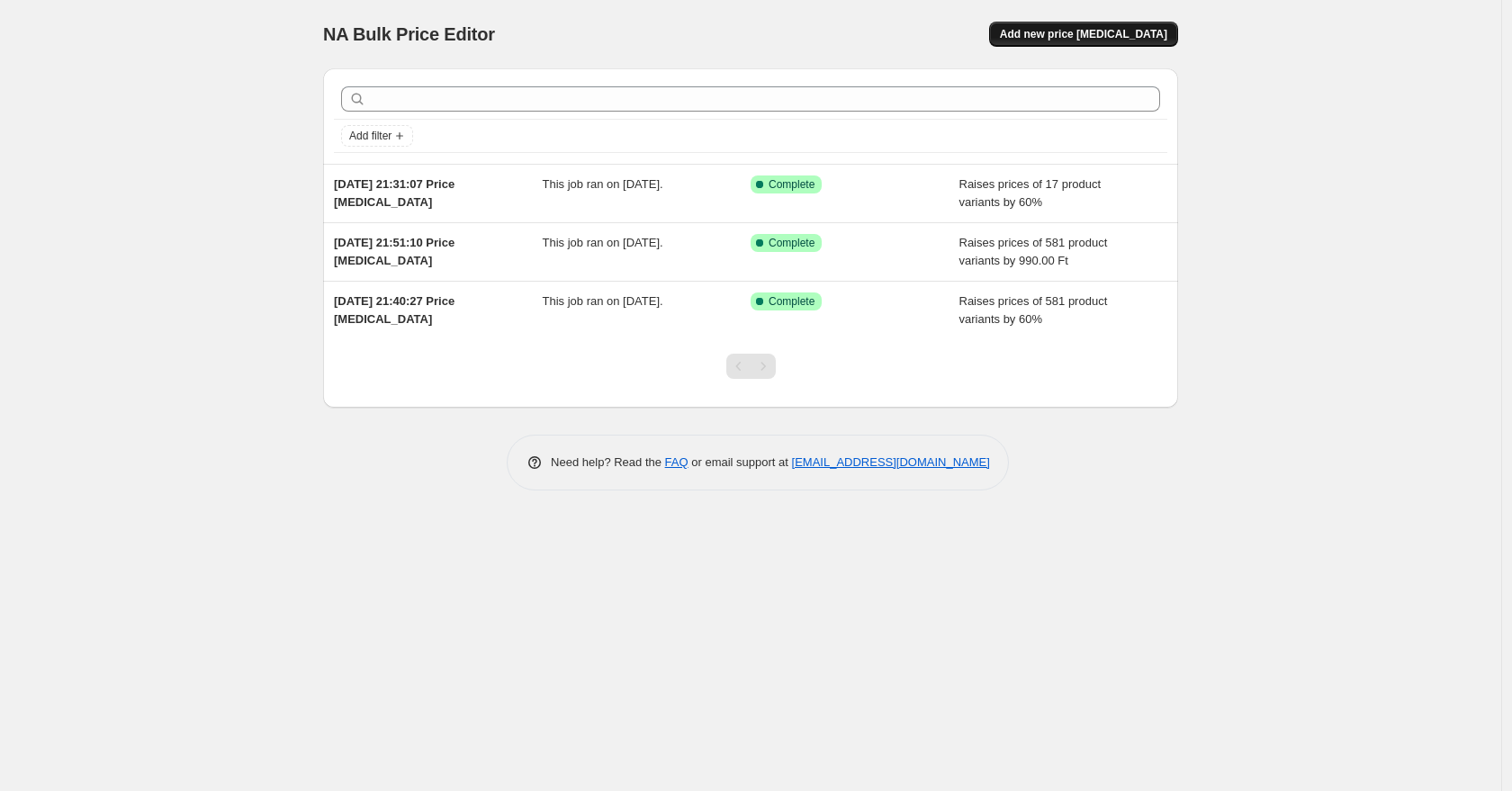
click at [1136, 38] on span "Add new price [MEDICAL_DATA]" at bounding box center [1083, 34] width 167 height 15
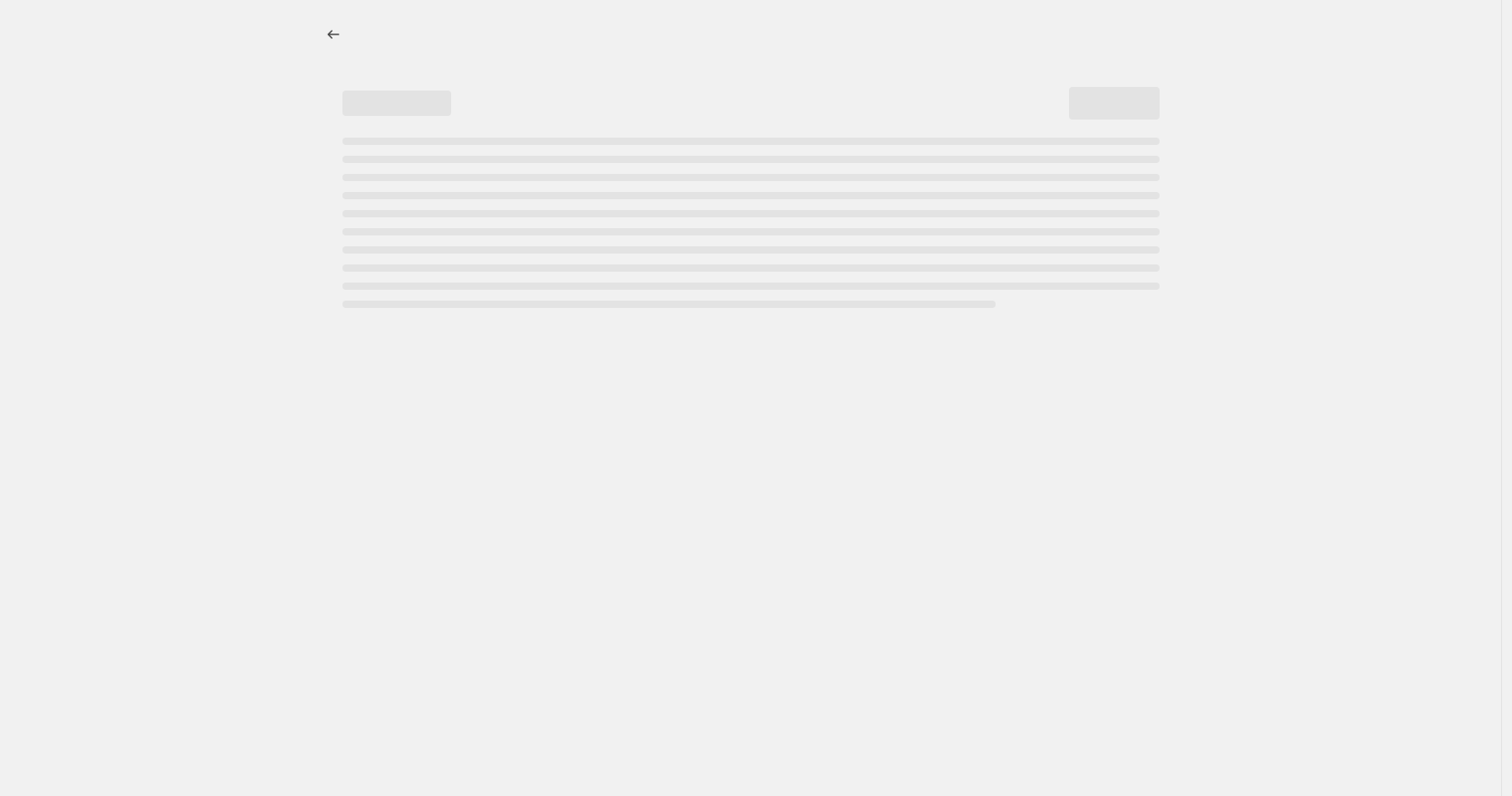
select select "percentage"
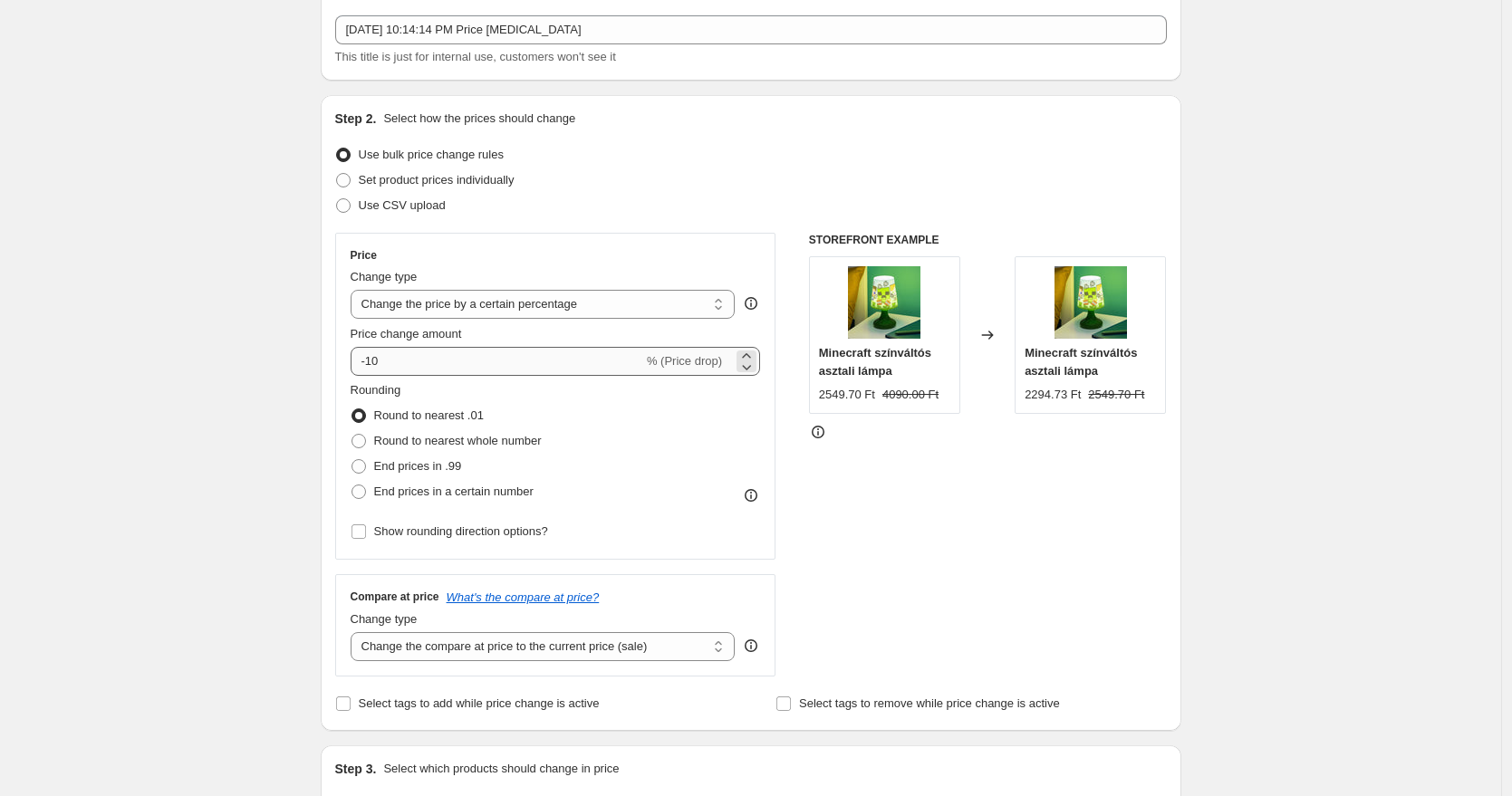
scroll to position [104, 0]
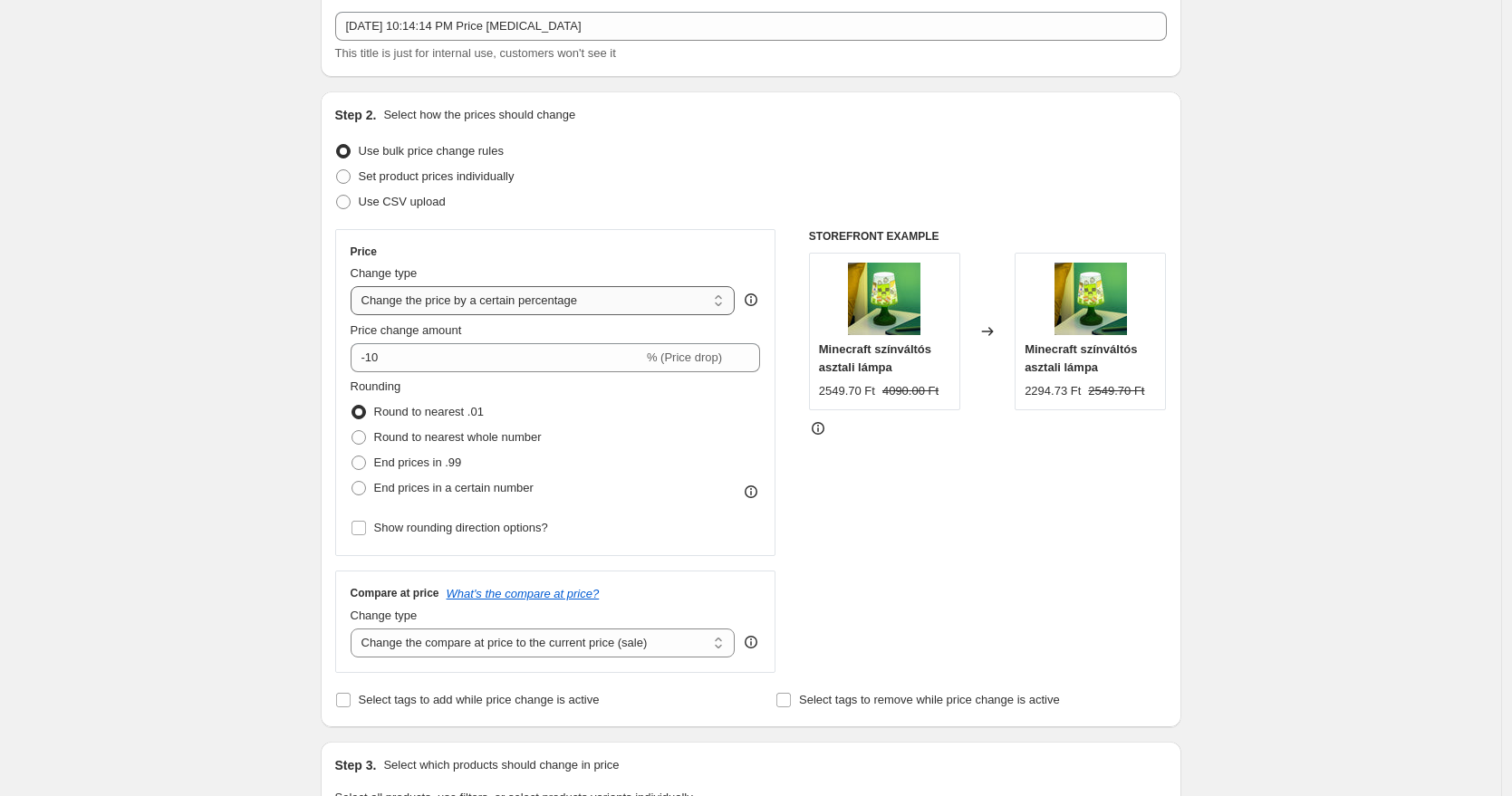
click at [512, 296] on select "Change the price to a certain amount Change the price by a certain amount Chang…" at bounding box center [543, 300] width 385 height 29
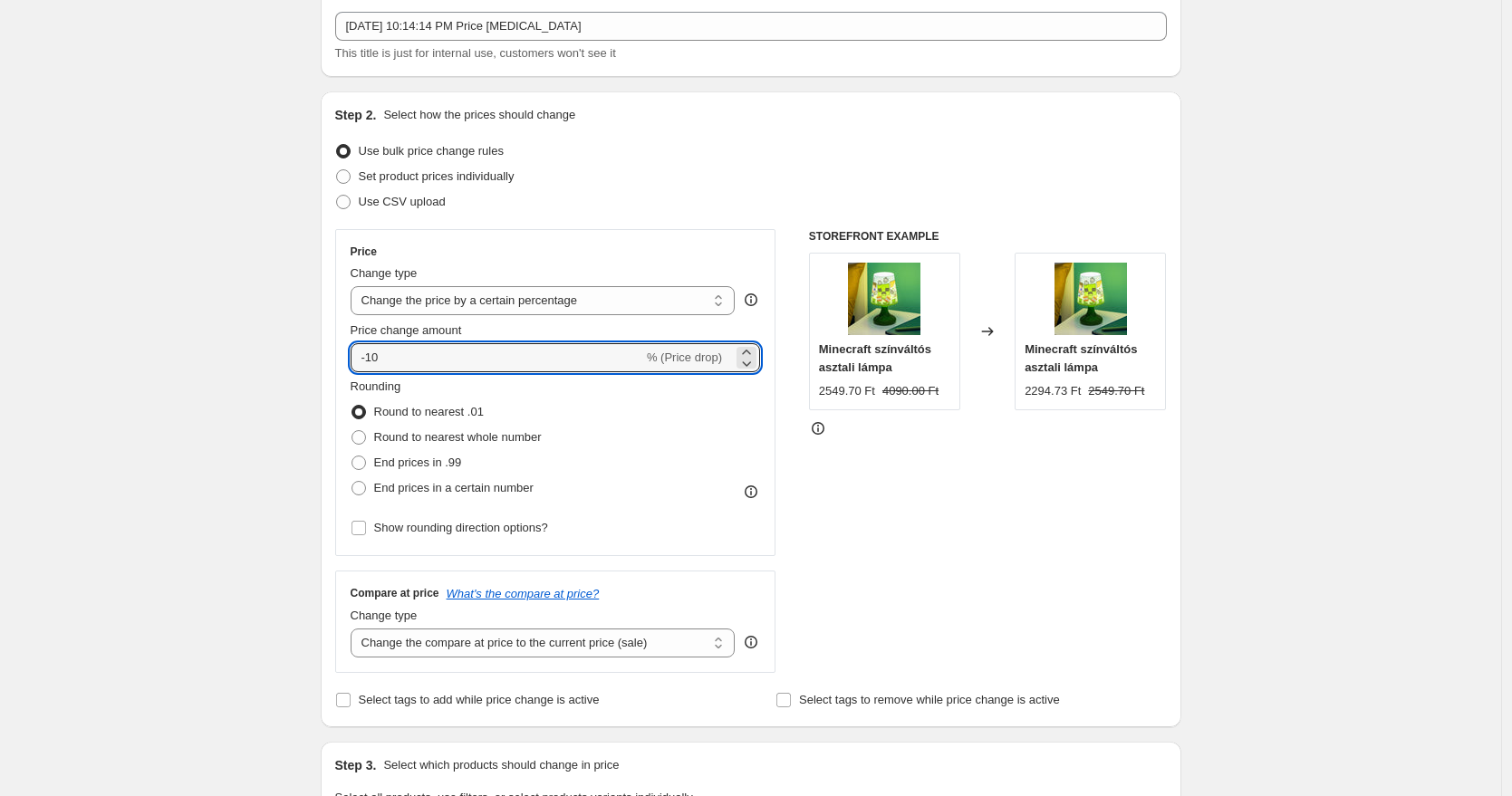
drag, startPoint x: 541, startPoint y: 355, endPoint x: 340, endPoint y: 354, distance: 201.0
click at [341, 351] on div "Price Change type Change the price to a certain amount Change the price by a ce…" at bounding box center [556, 392] width 441 height 327
type input "62"
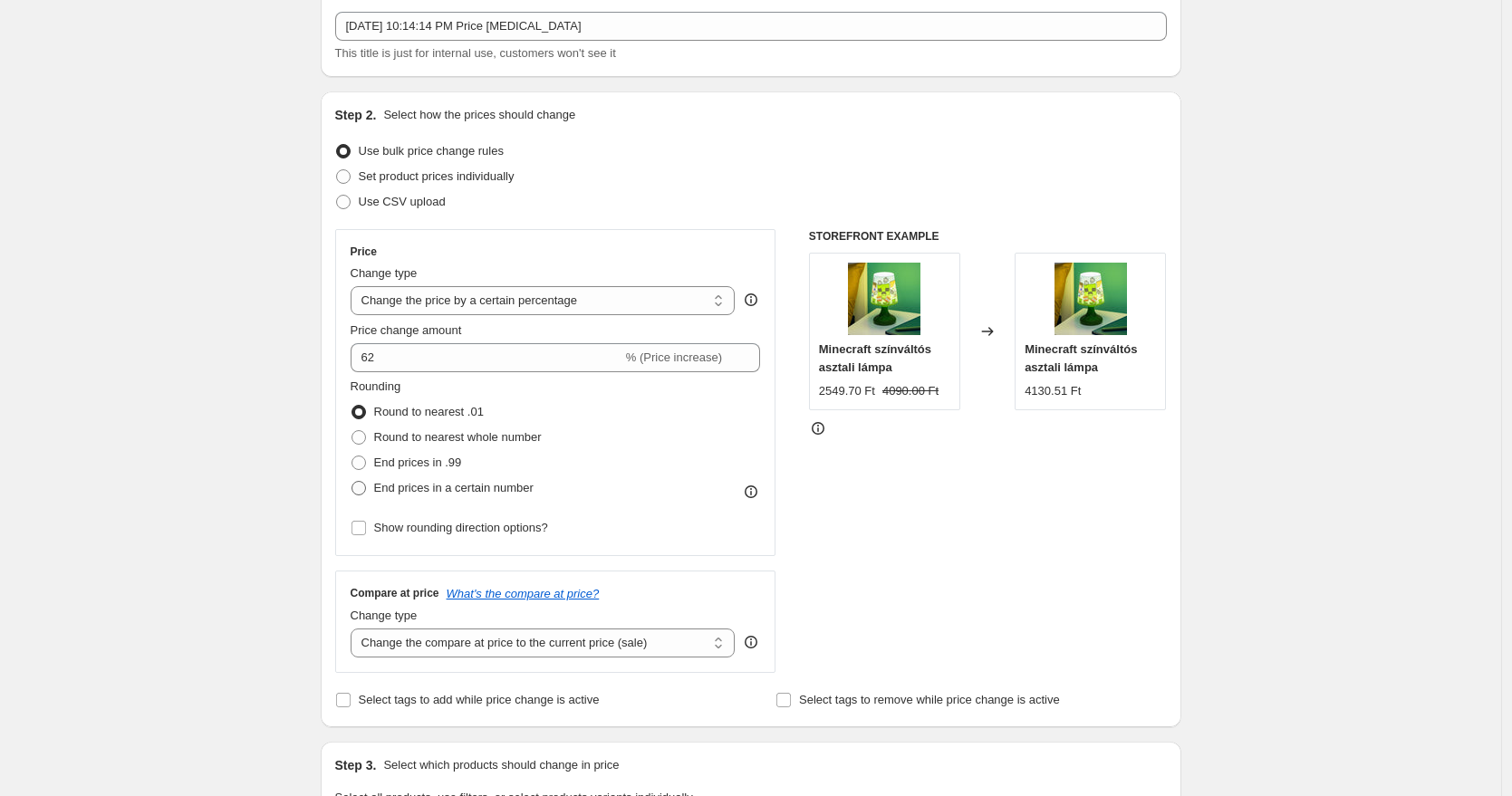
click at [416, 494] on span "End prices in a certain number" at bounding box center [453, 487] width 159 height 14
click at [352, 482] on input "End prices in a certain number" at bounding box center [351, 481] width 1 height 1
radio input "true"
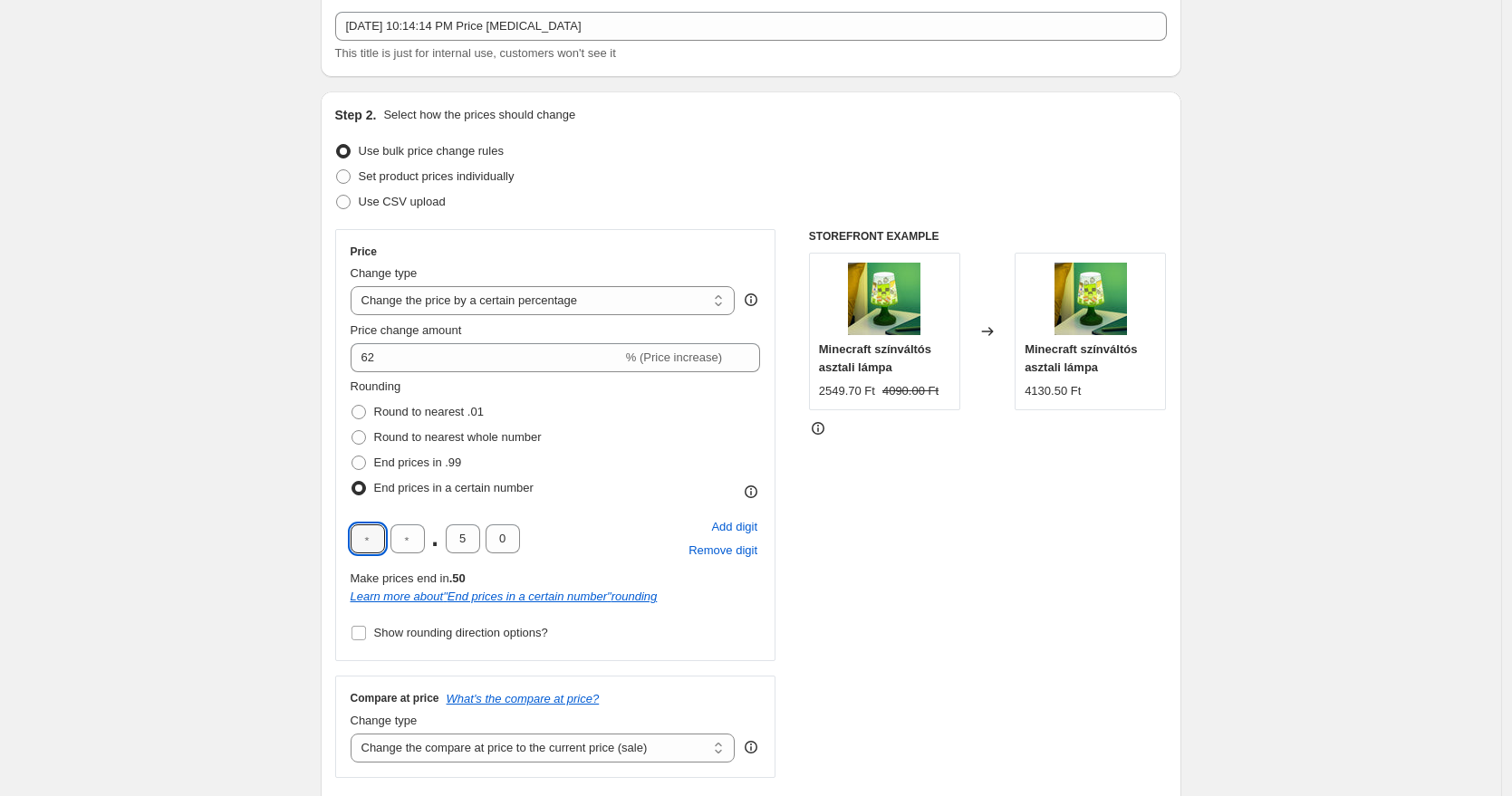
click at [375, 545] on input "text" at bounding box center [367, 538] width 34 height 29
type input "9"
type input "5"
type input "0"
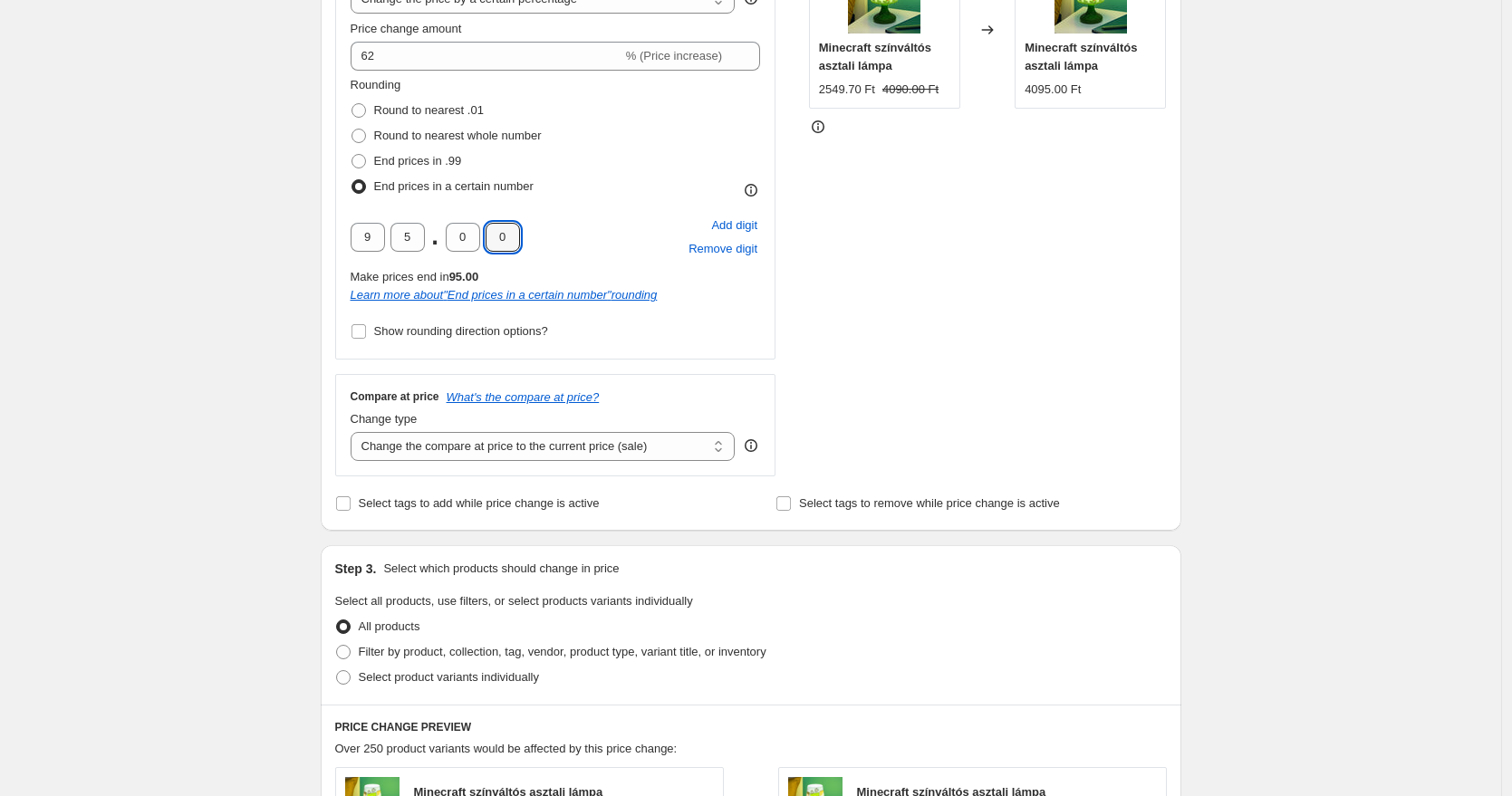
scroll to position [406, 0]
click at [524, 446] on select "Change the compare at price to the current price (sale) Change the compare at p…" at bounding box center [543, 445] width 385 height 29
select select "remove"
click at [355, 431] on select "Change the compare at price to the current price (sale) Change the compare at p…" at bounding box center [543, 445] width 385 height 29
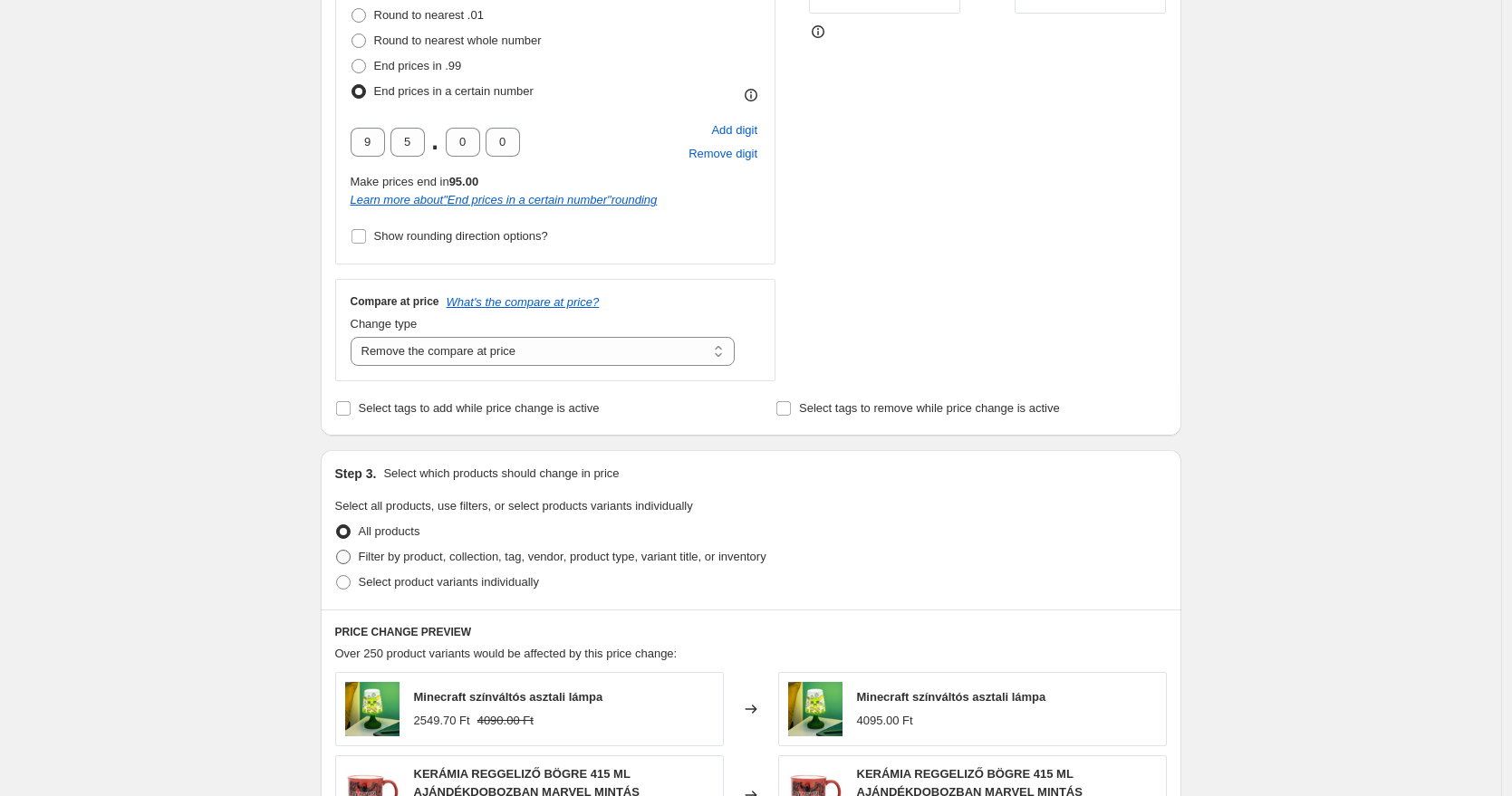
scroll to position [505, 0]
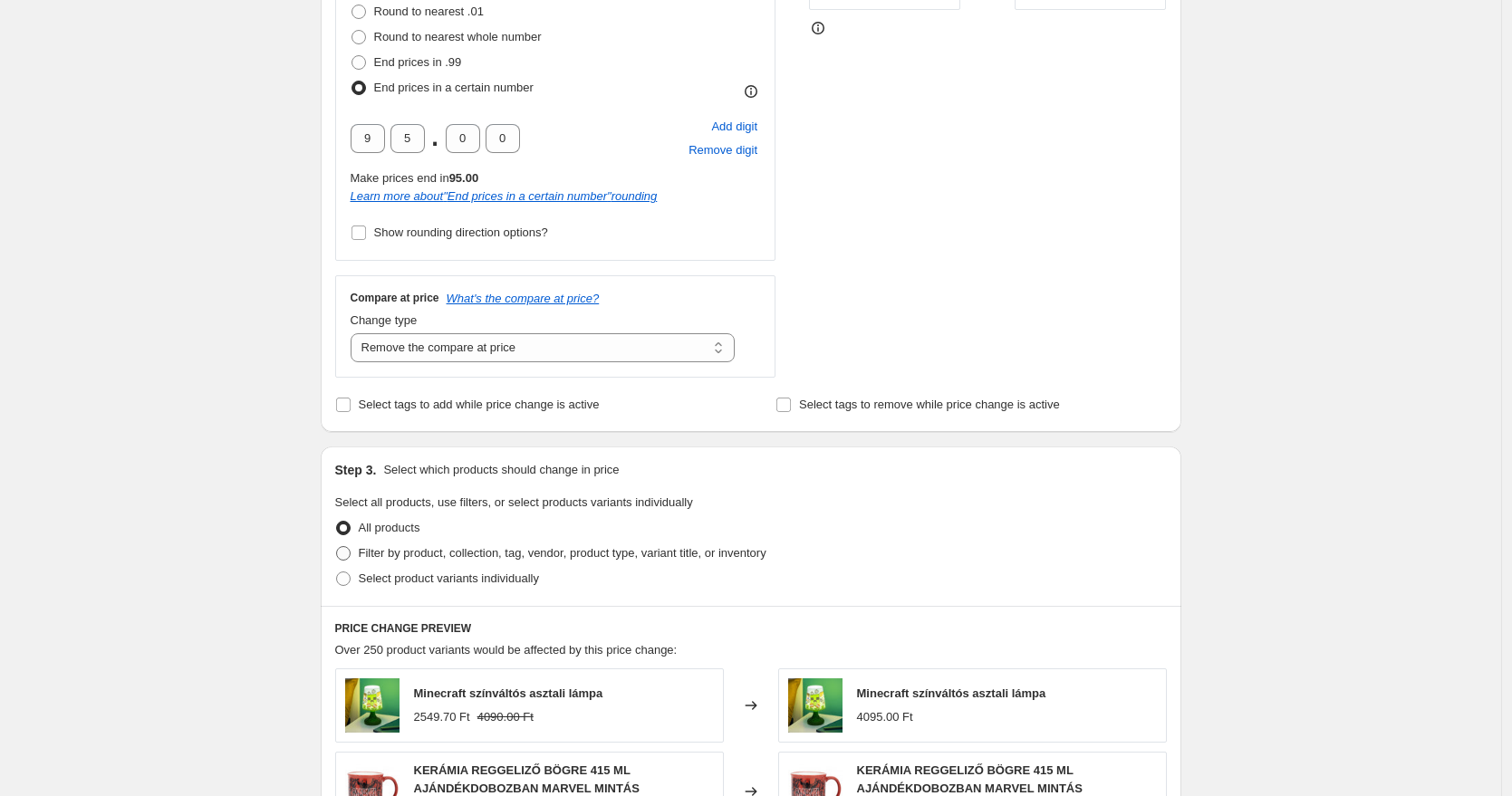
click at [510, 556] on span "Filter by product, collection, tag, vendor, product type, variant title, or inv…" at bounding box center [562, 553] width 407 height 14
click at [337, 547] on input "Filter by product, collection, tag, vendor, product type, variant title, or inv…" at bounding box center [336, 546] width 1 height 1
radio input "true"
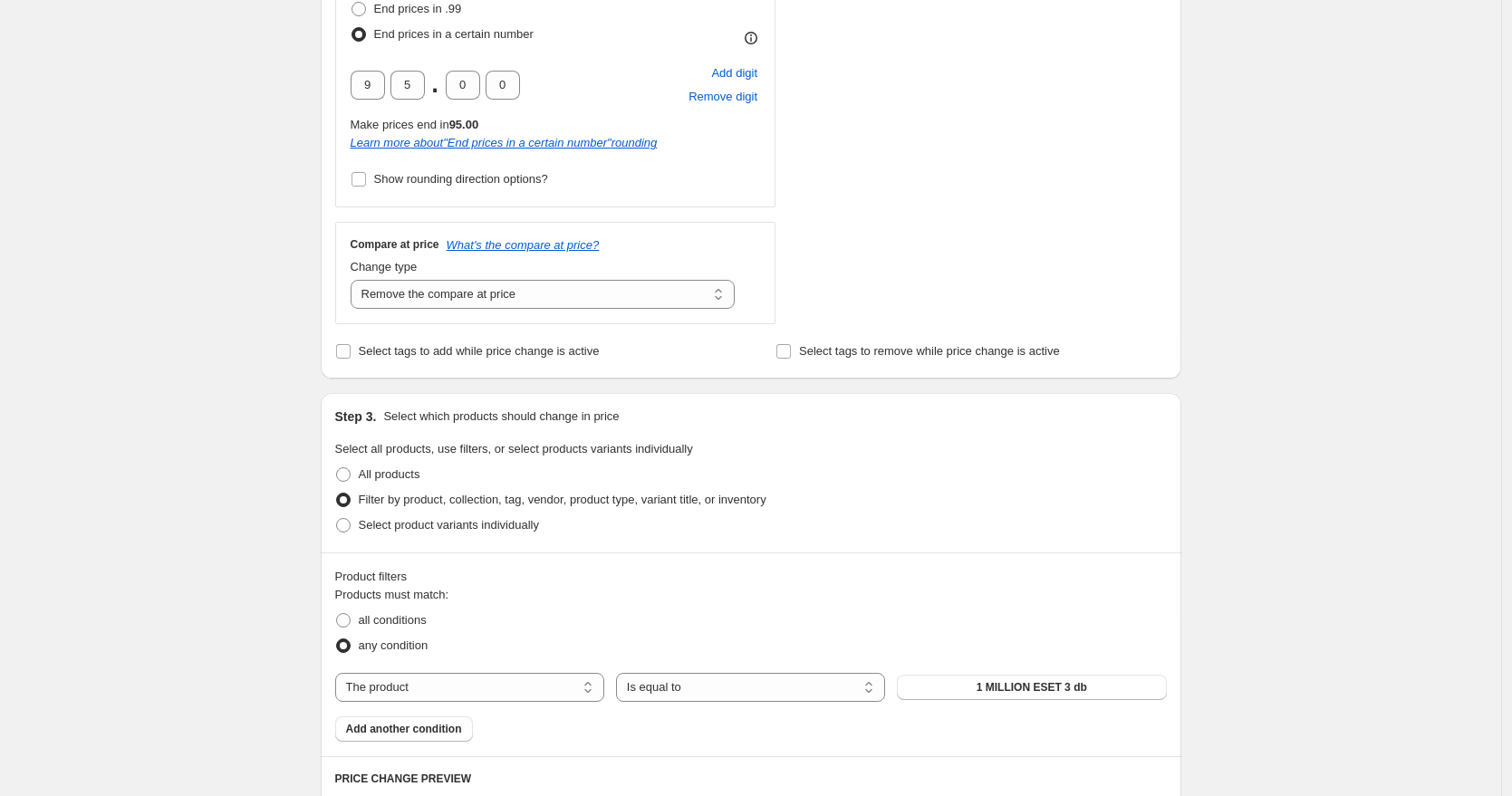
scroll to position [576, 0]
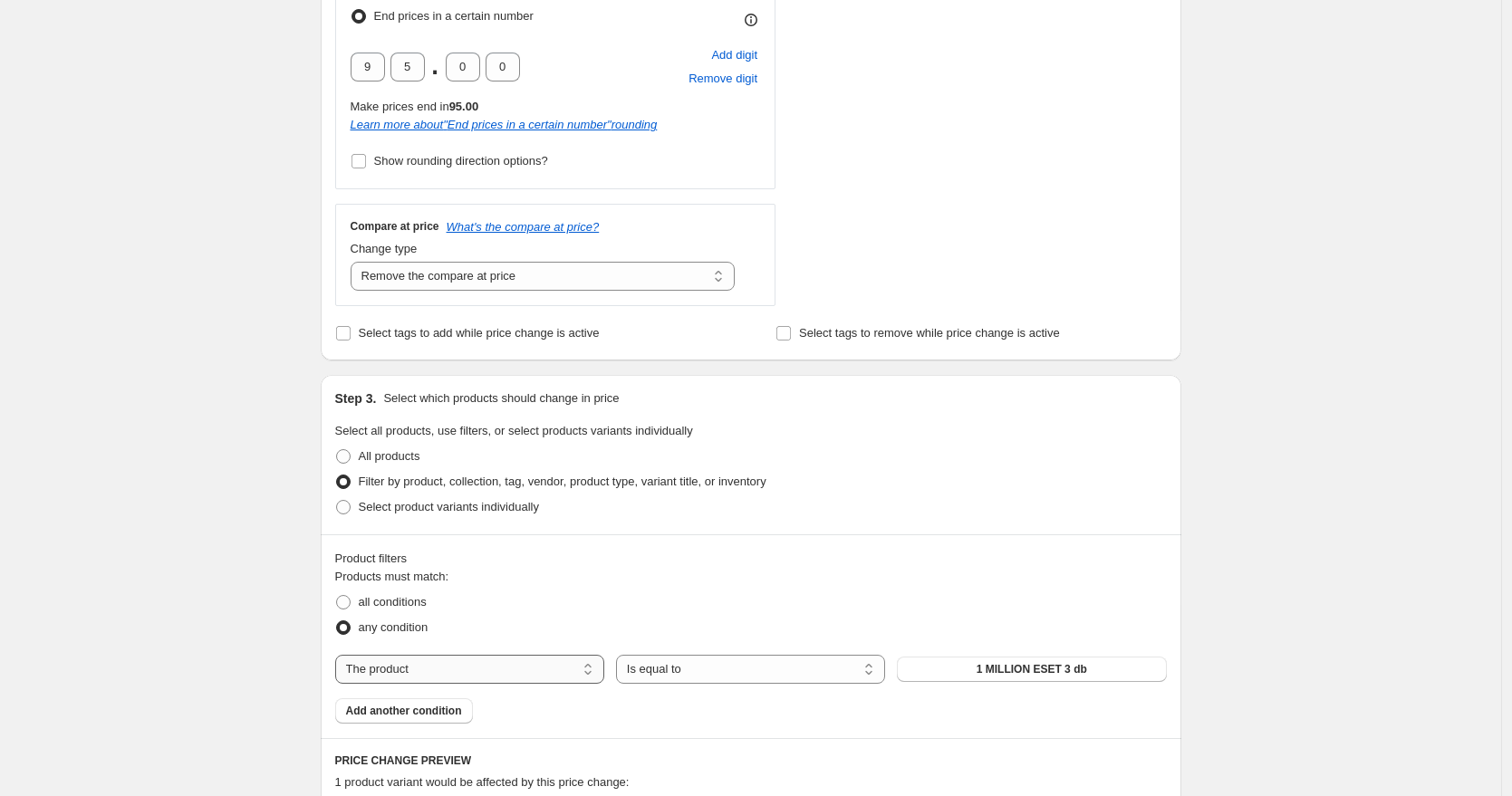
click at [497, 661] on select "The product The product's collection The product's tag The product's vendor The…" at bounding box center [470, 669] width 269 height 29
select select "tag"
click at [975, 671] on button "1" at bounding box center [1031, 670] width 269 height 26
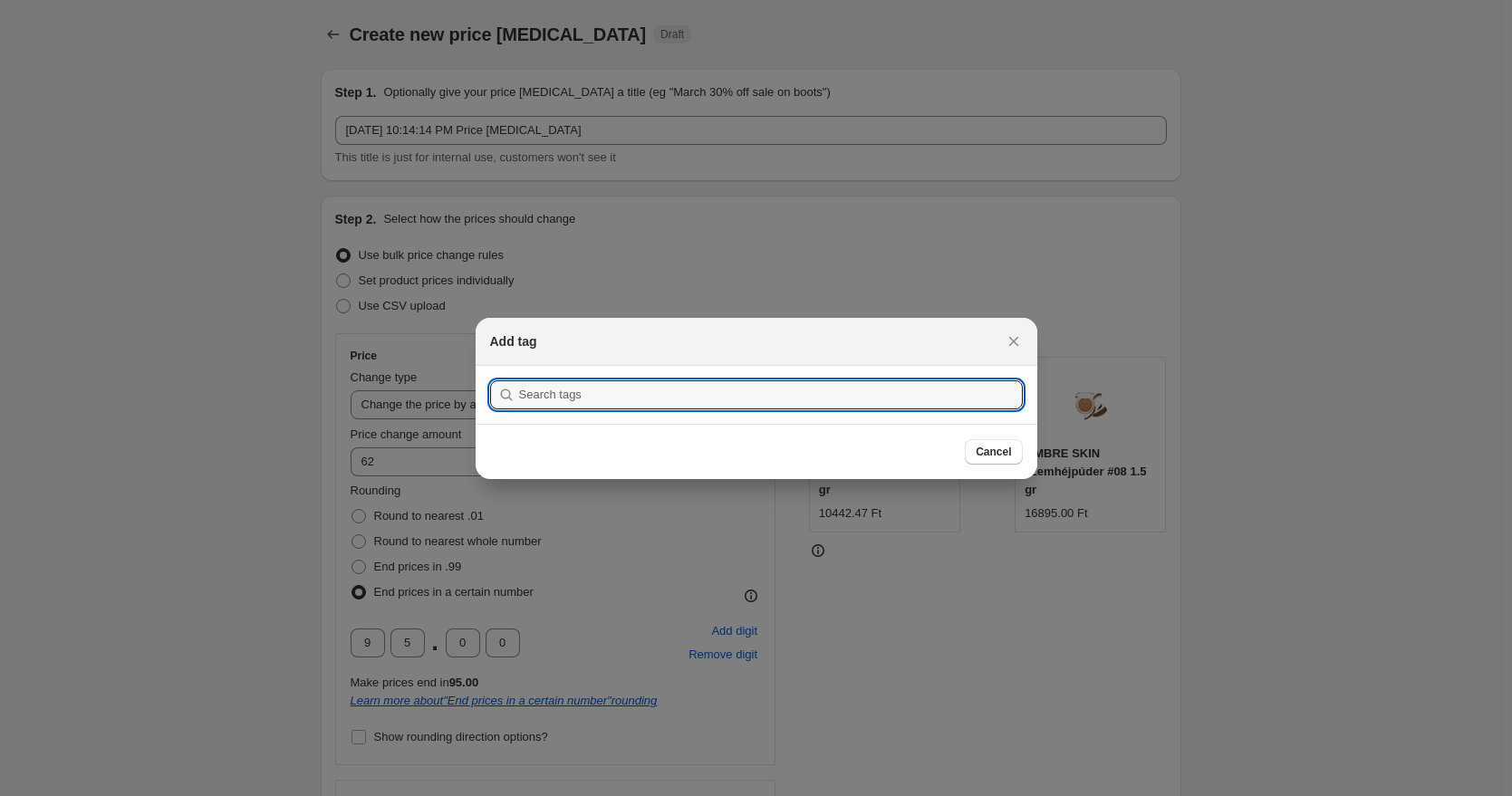
scroll to position [0, 0]
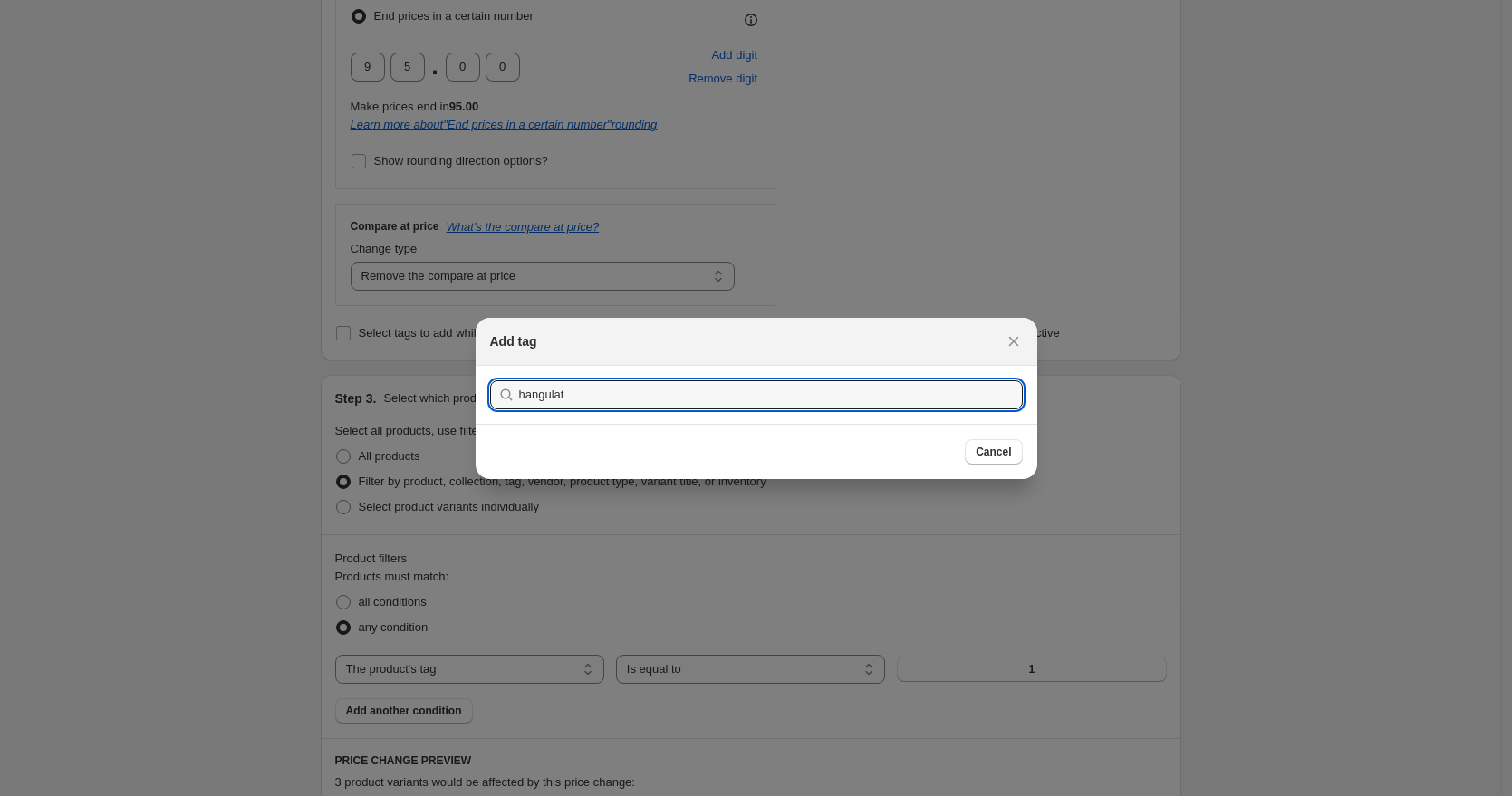
type input "hangulat"
click at [490, 366] on button "Submit" at bounding box center [516, 375] width 52 height 19
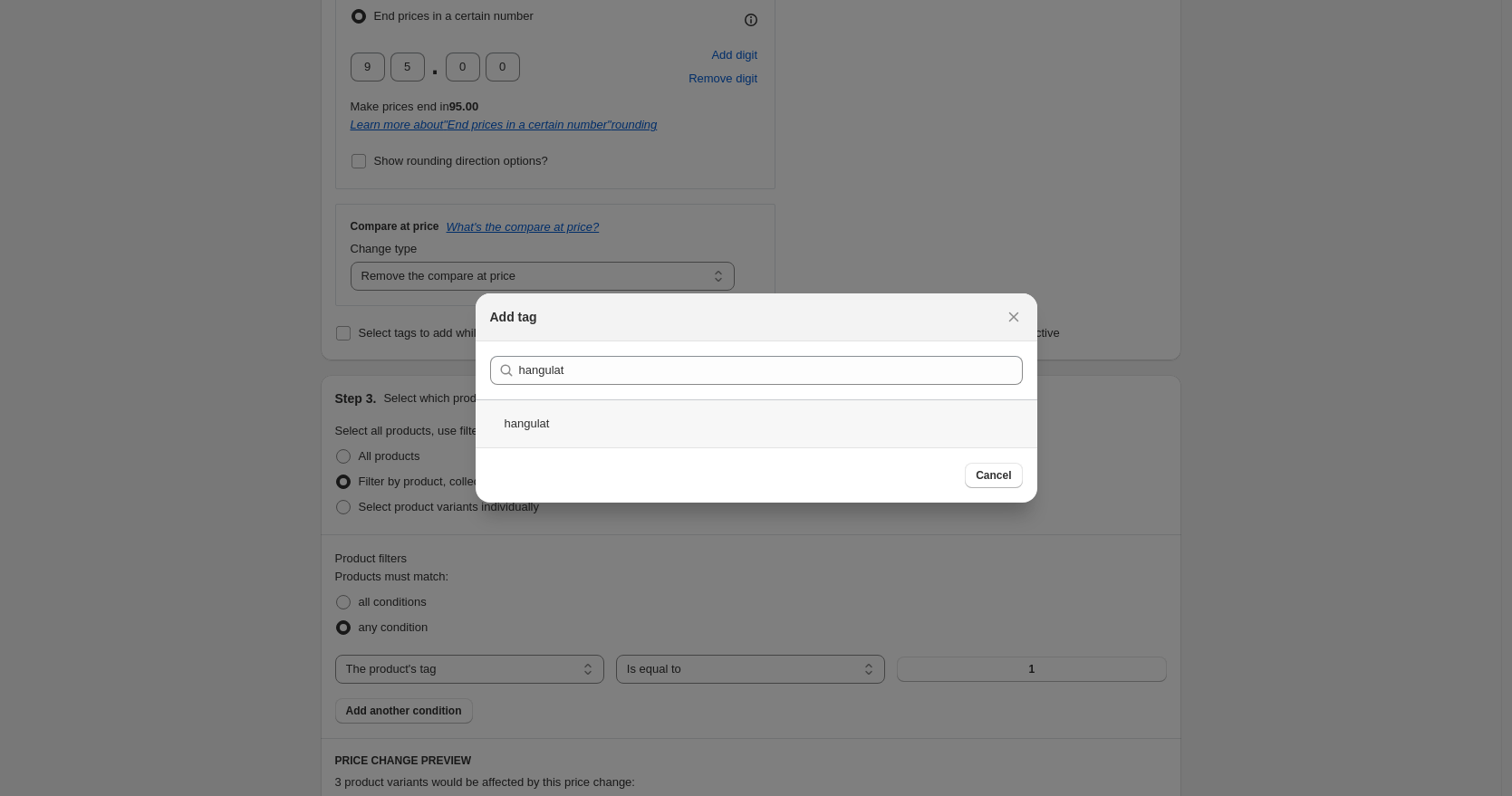
click at [687, 417] on div "hangulat" at bounding box center [756, 424] width 562 height 48
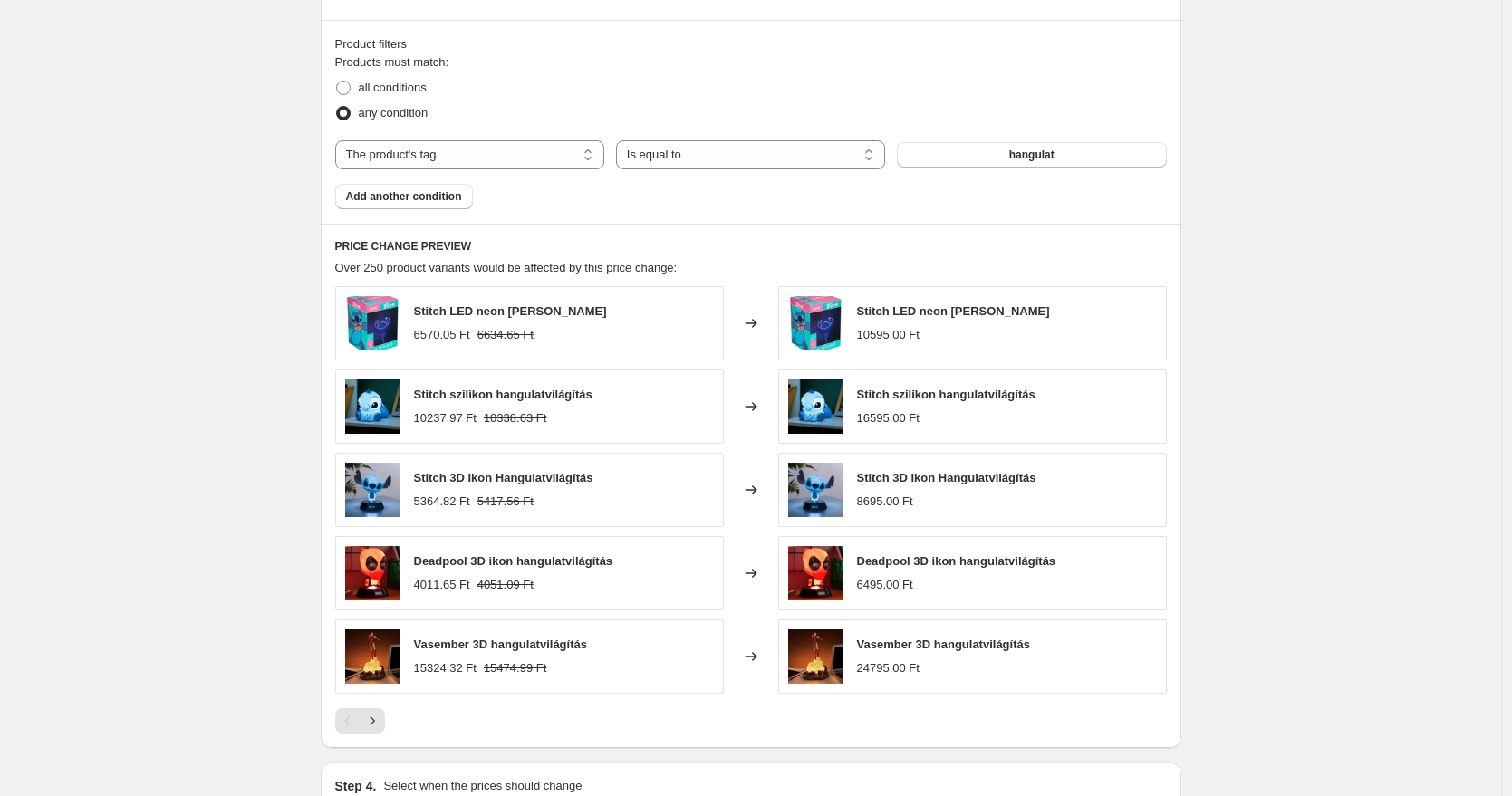
scroll to position [1323, 0]
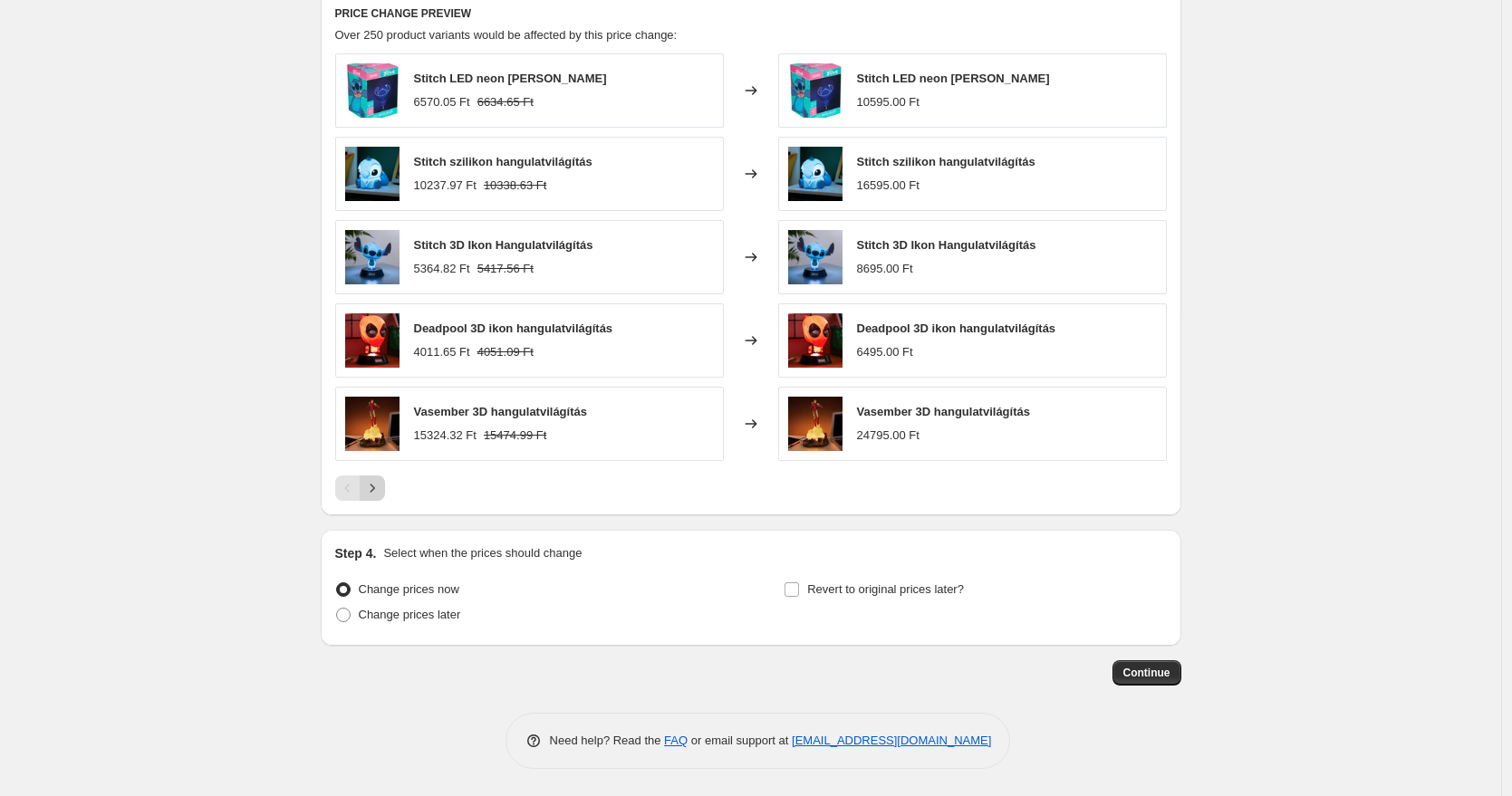
click at [379, 498] on button "Next" at bounding box center [372, 488] width 26 height 26
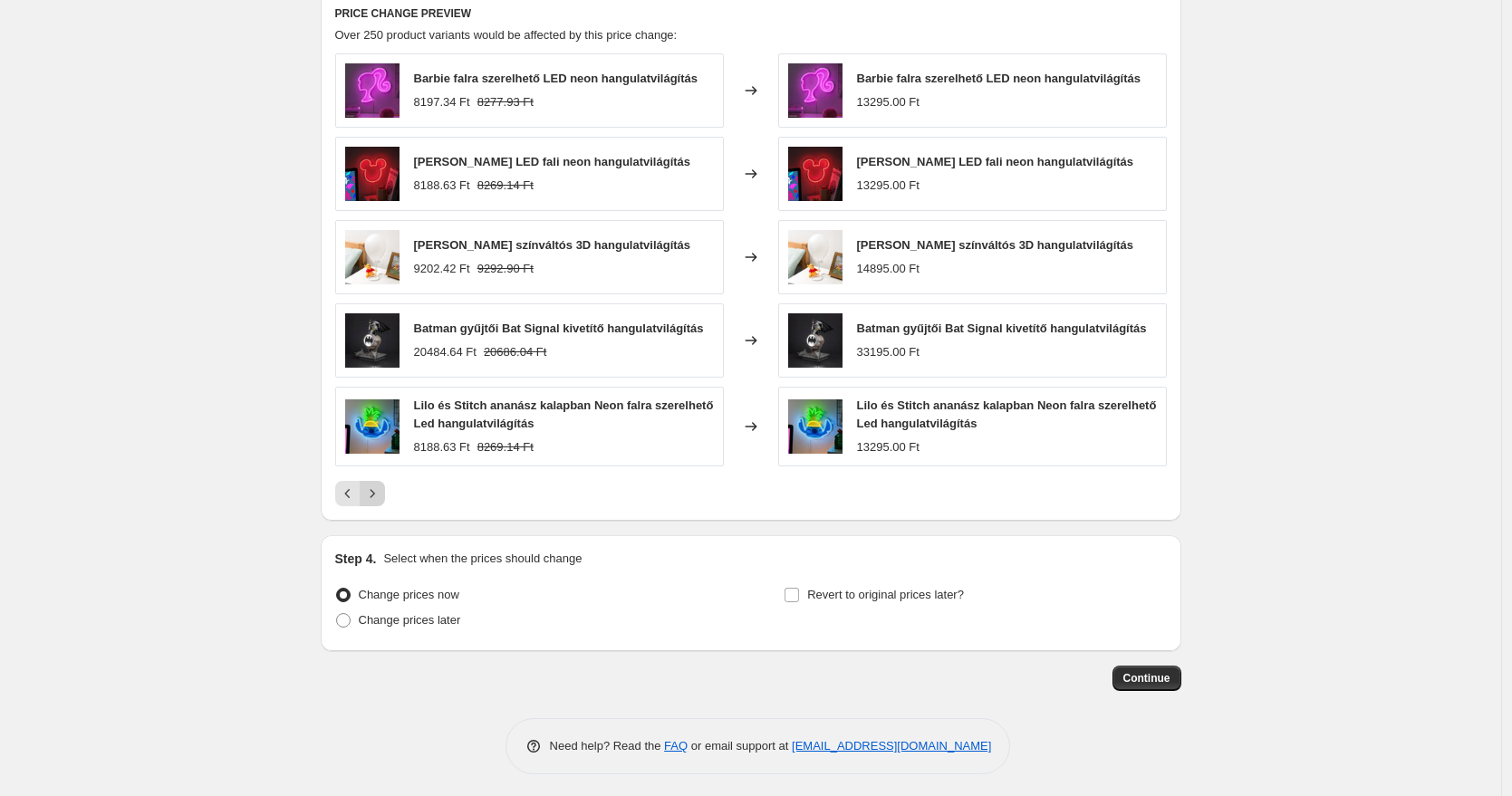
click at [380, 499] on icon "Next" at bounding box center [372, 494] width 18 height 18
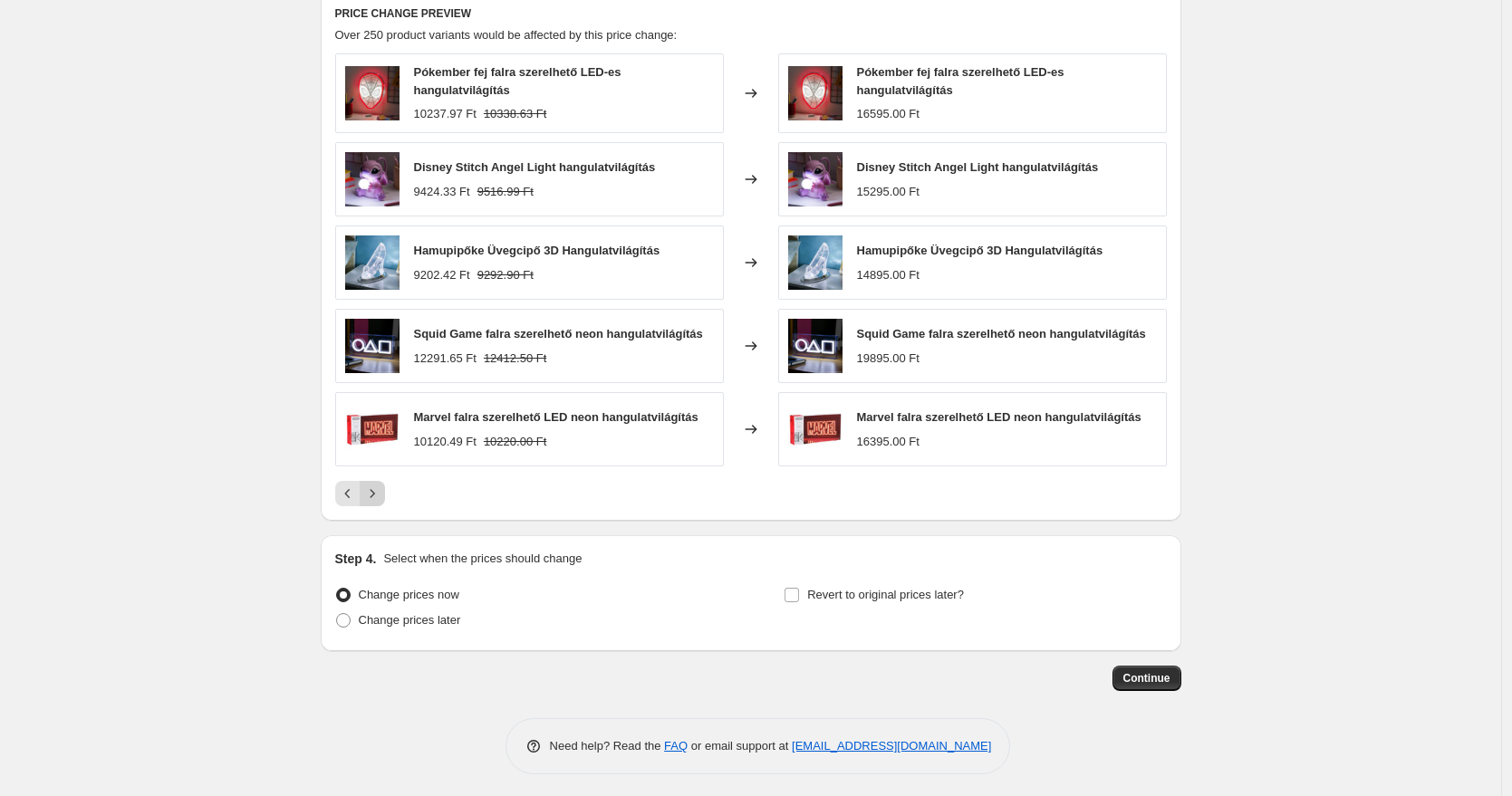
click at [380, 499] on icon "Next" at bounding box center [372, 494] width 18 height 18
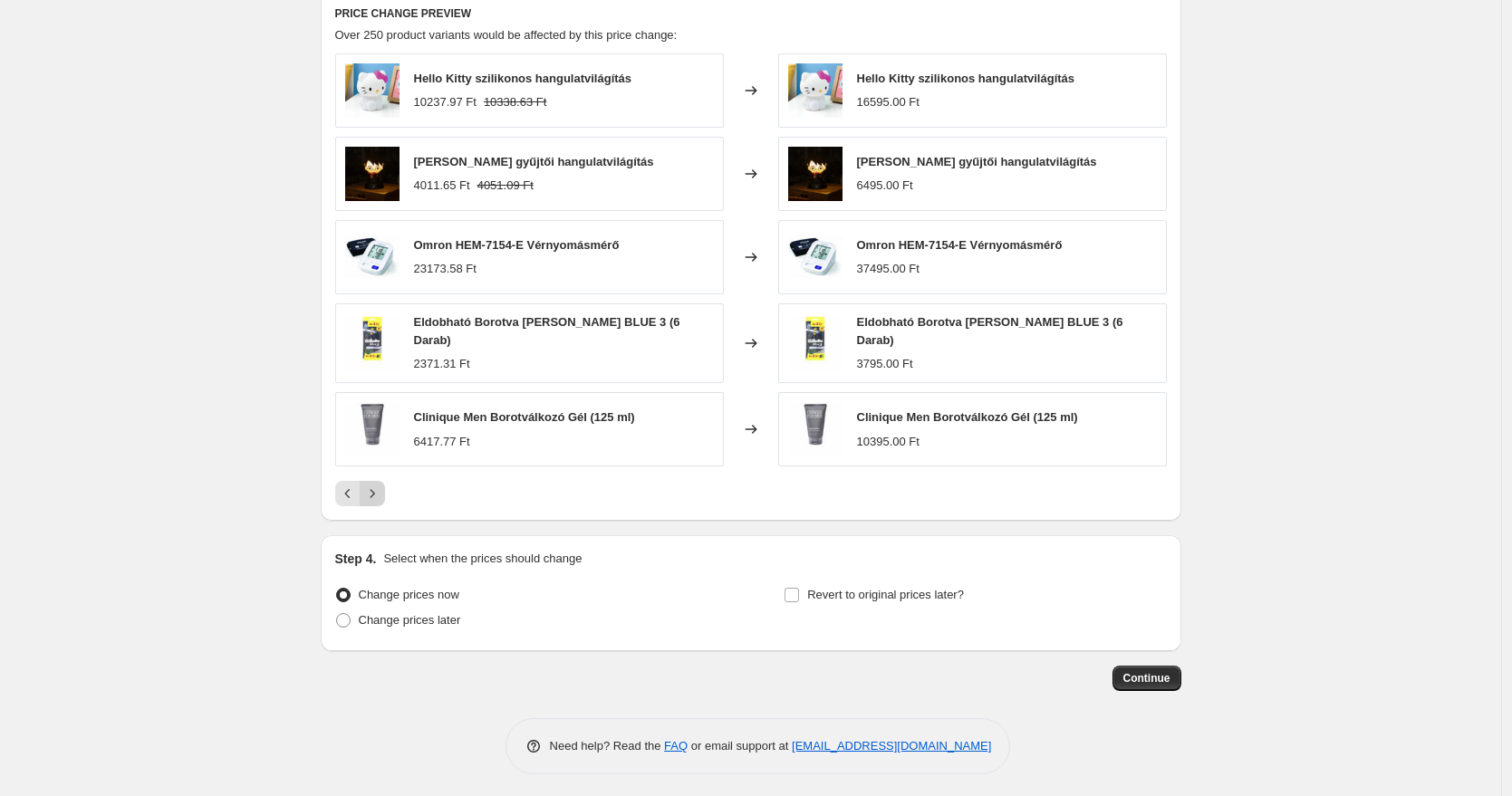
click at [380, 499] on button "Next" at bounding box center [372, 494] width 26 height 26
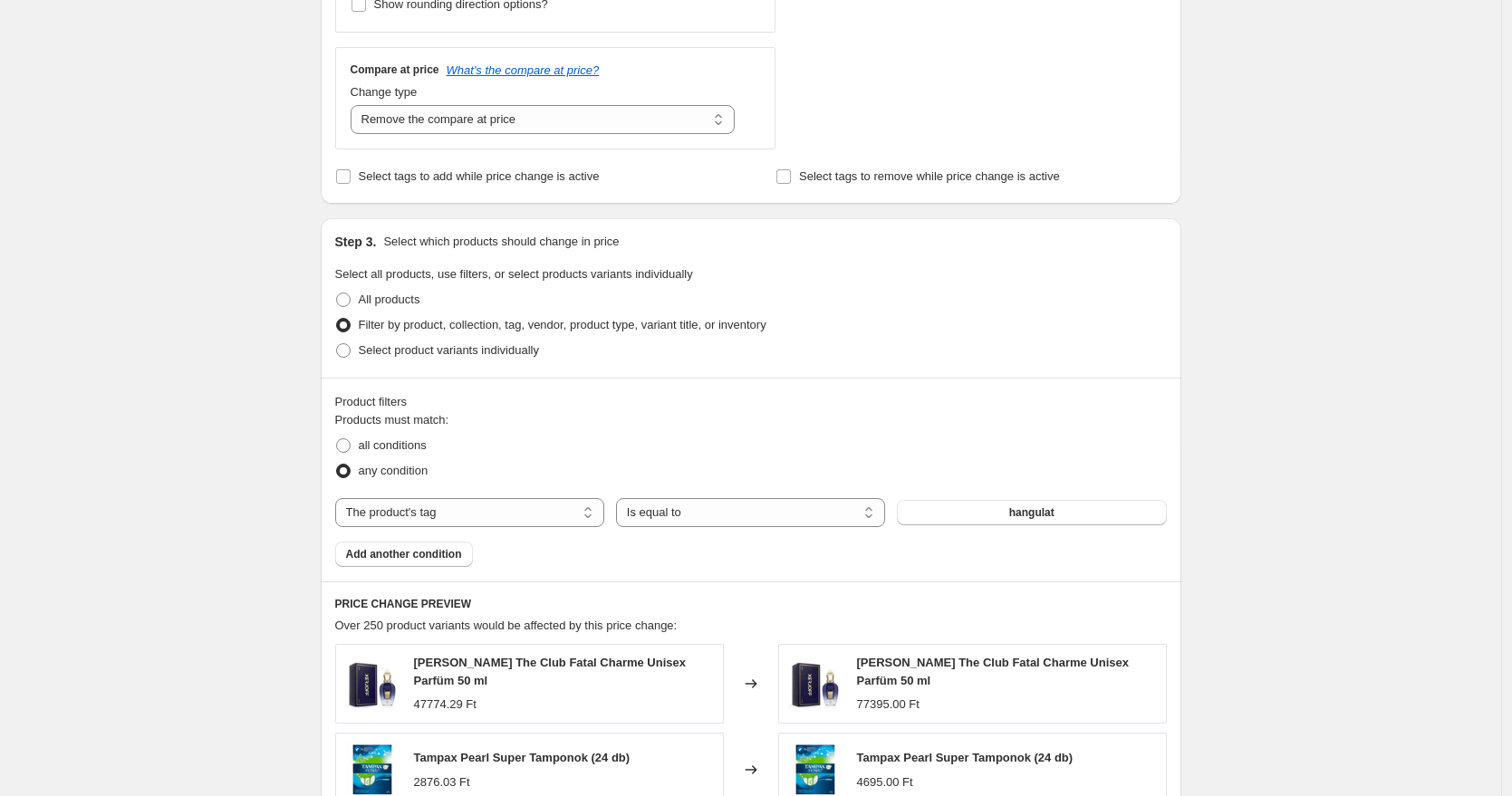
scroll to position [1329, 0]
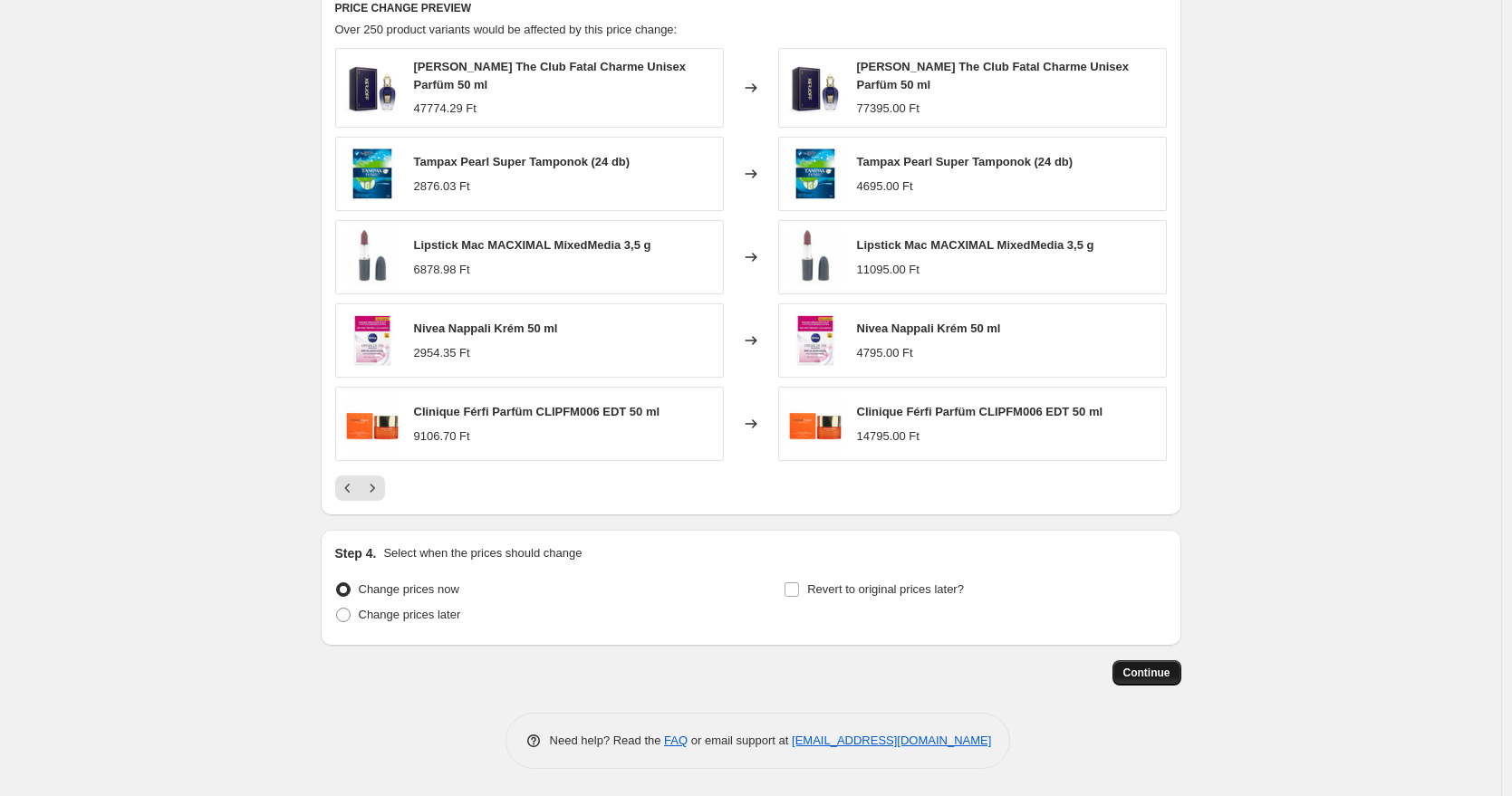
click at [1178, 670] on button "Continue" at bounding box center [1146, 673] width 69 height 26
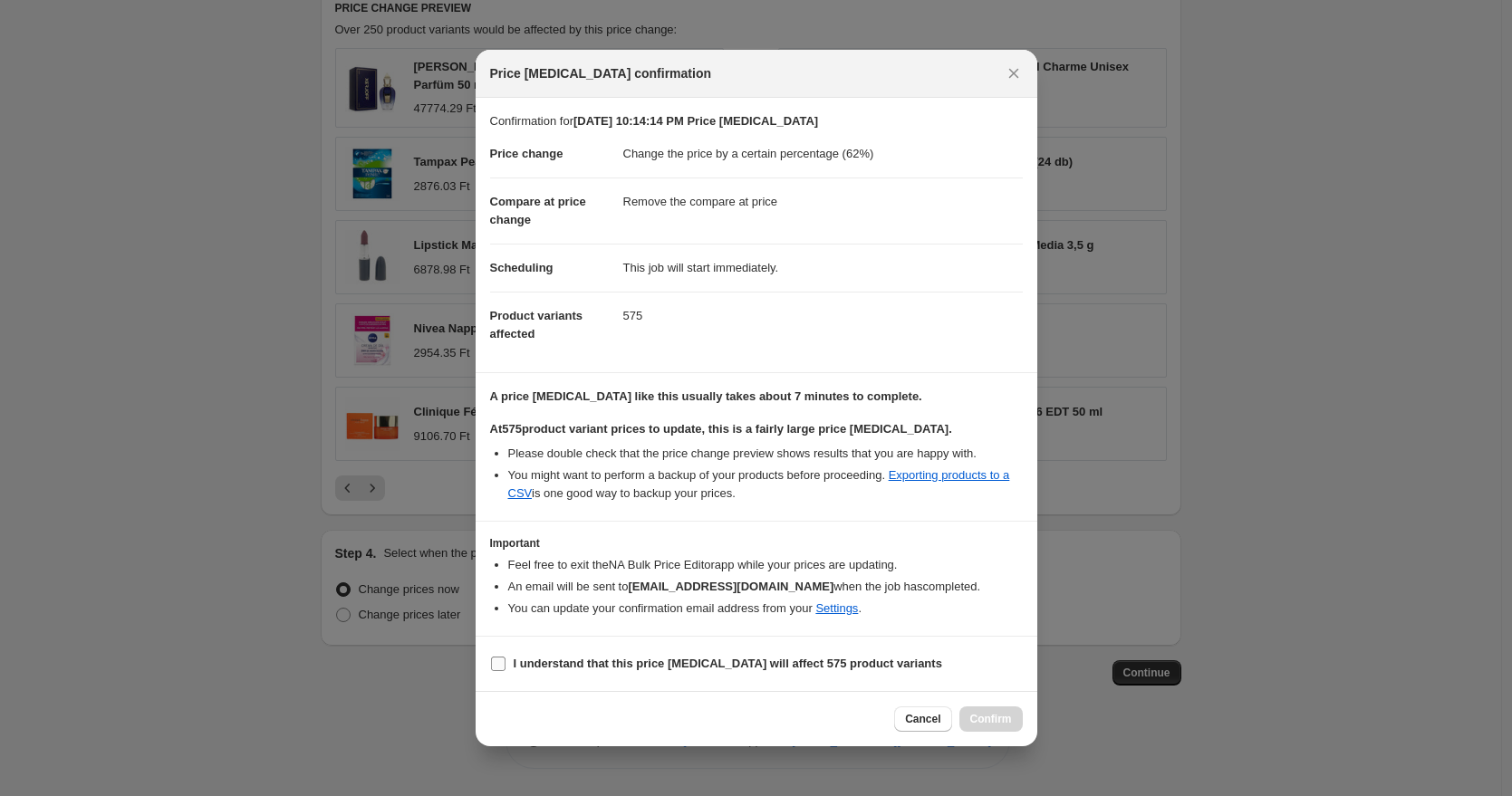
click at [569, 658] on b "I understand that this price [MEDICAL_DATA] will affect 575 product variants" at bounding box center [727, 663] width 428 height 14
click at [506, 658] on input "I understand that this price [MEDICAL_DATA] will affect 575 product variants" at bounding box center [498, 664] width 15 height 15
checkbox input "true"
click at [997, 716] on span "Confirm" at bounding box center [990, 720] width 41 height 15
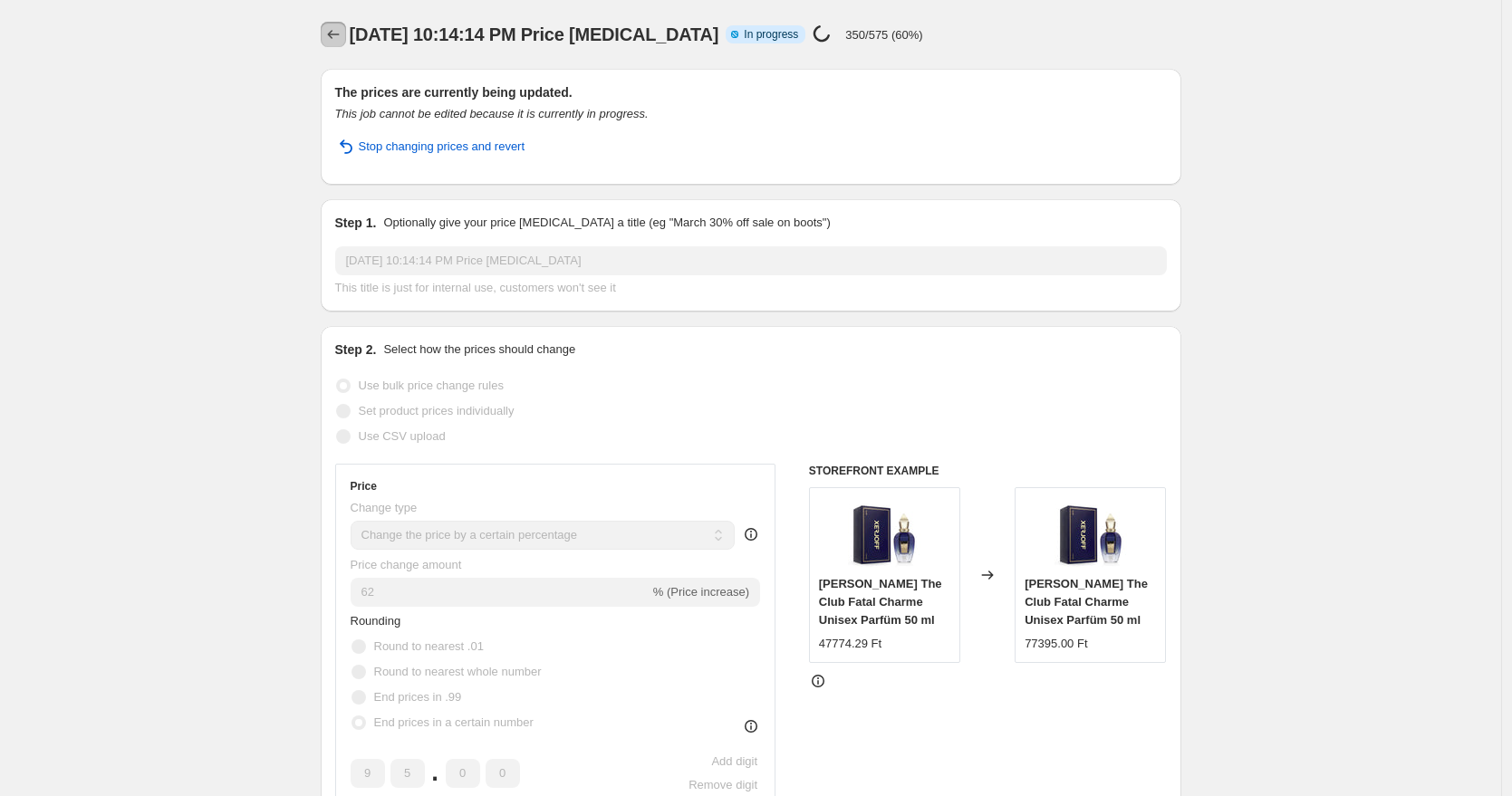
click at [330, 29] on icon "Price change jobs" at bounding box center [334, 35] width 18 height 18
